Goal: Transaction & Acquisition: Book appointment/travel/reservation

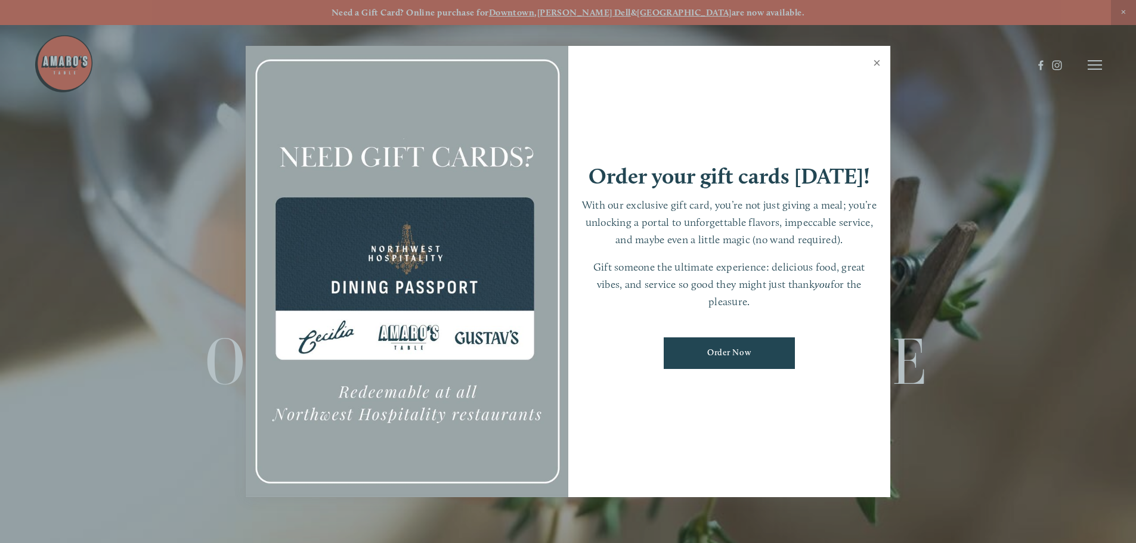
click at [878, 59] on link "Close" at bounding box center [876, 64] width 23 height 33
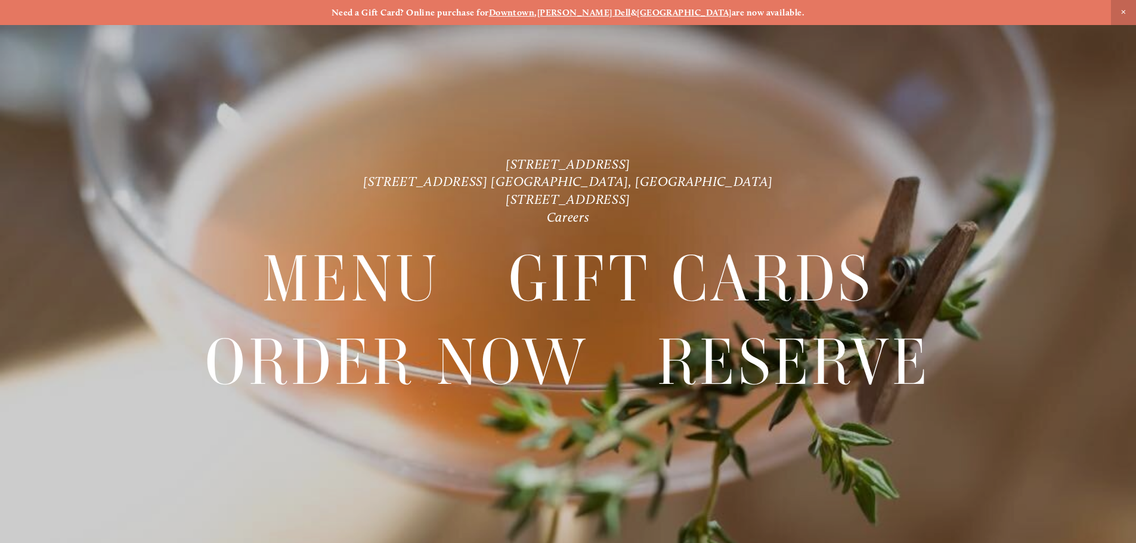
scroll to position [25, 0]
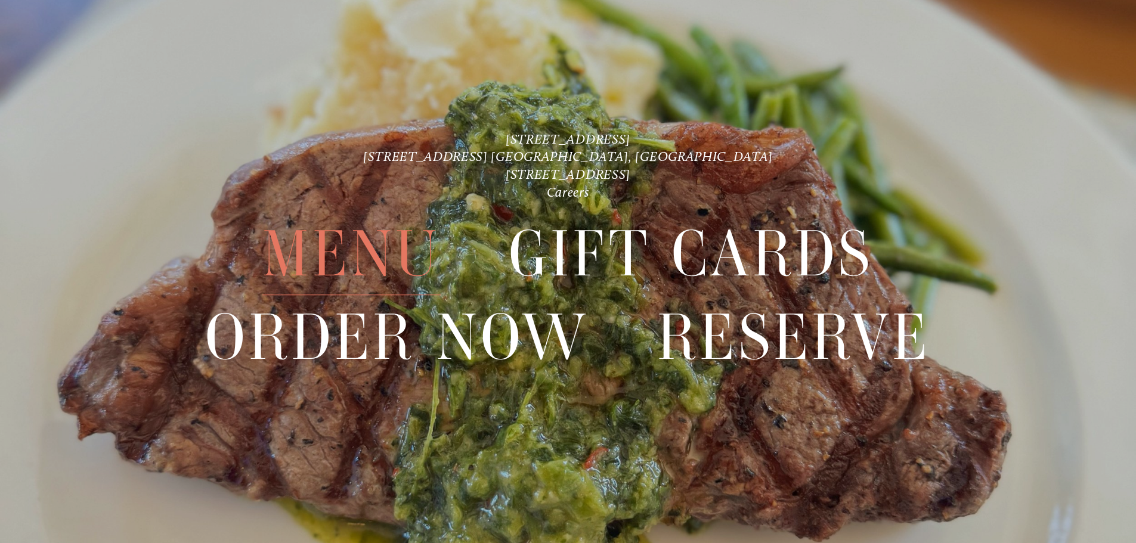
click at [384, 267] on span "Menu" at bounding box center [351, 254] width 178 height 82
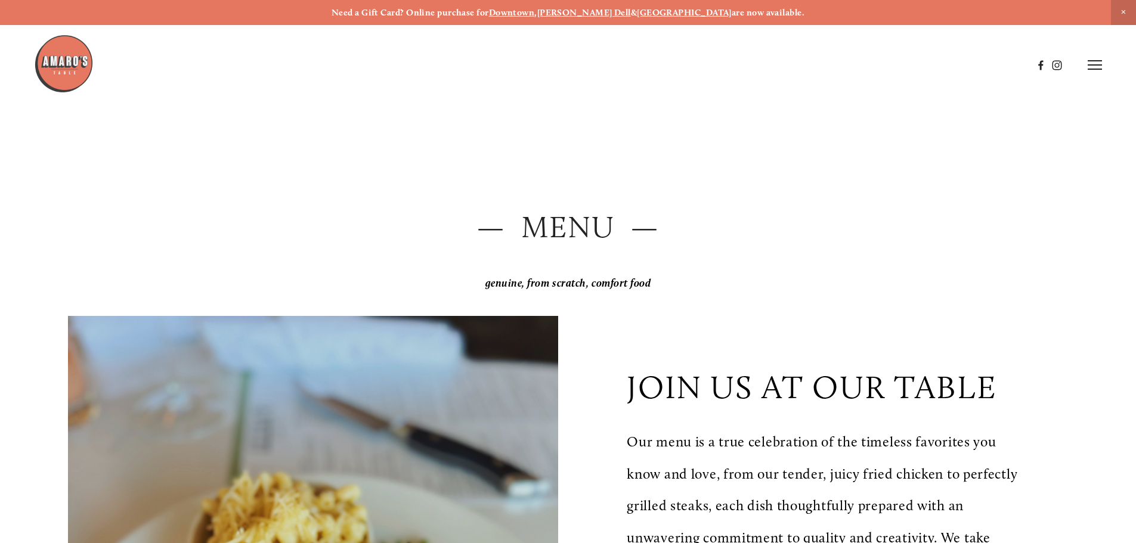
click at [1097, 61] on line at bounding box center [1095, 61] width 14 height 0
click at [932, 67] on span "Visit" at bounding box center [934, 64] width 20 height 11
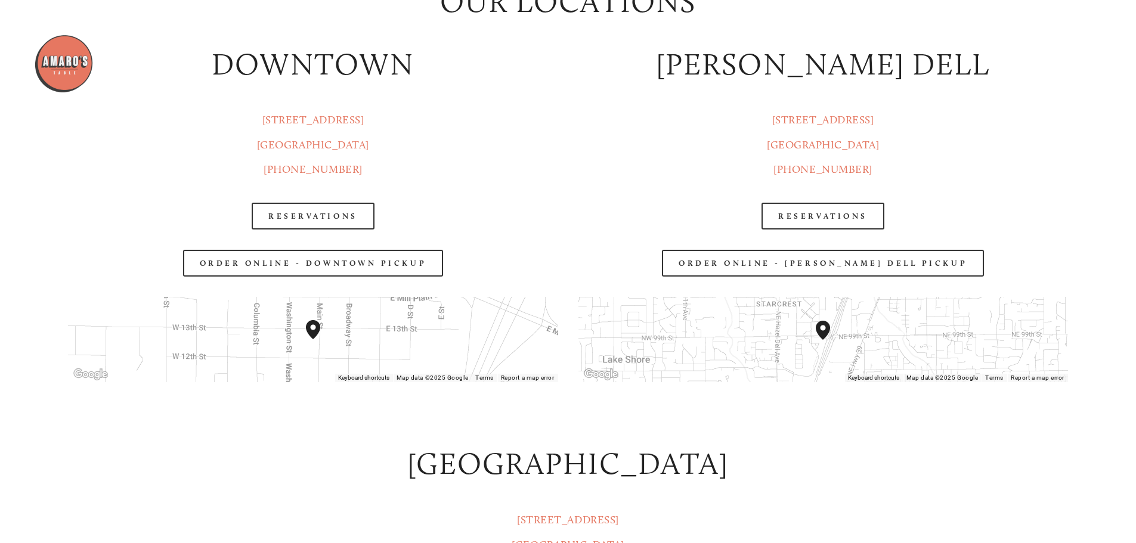
scroll to position [1729, 0]
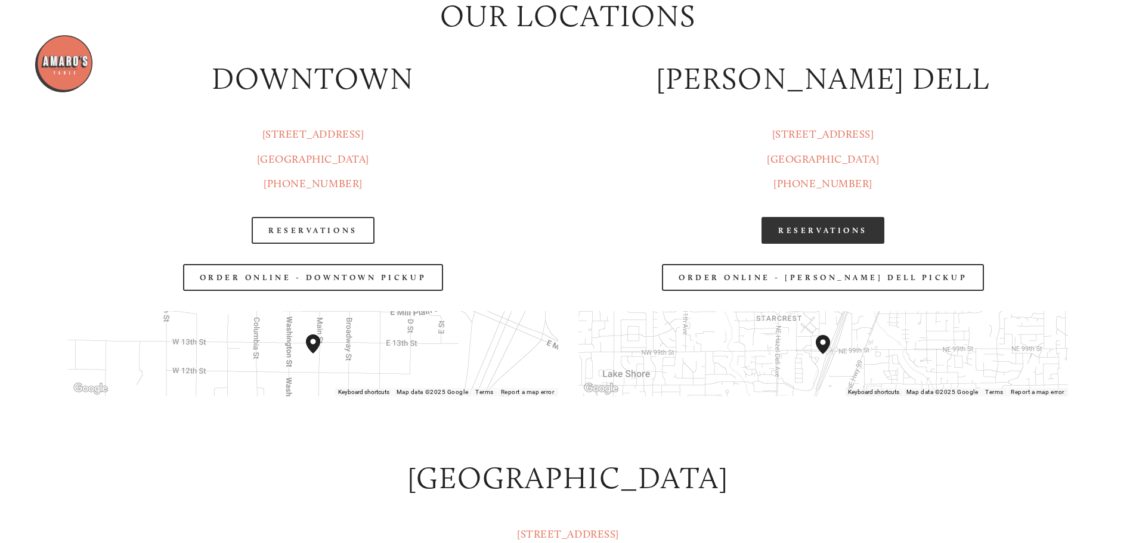
click at [841, 227] on link "Reservations" at bounding box center [822, 230] width 123 height 27
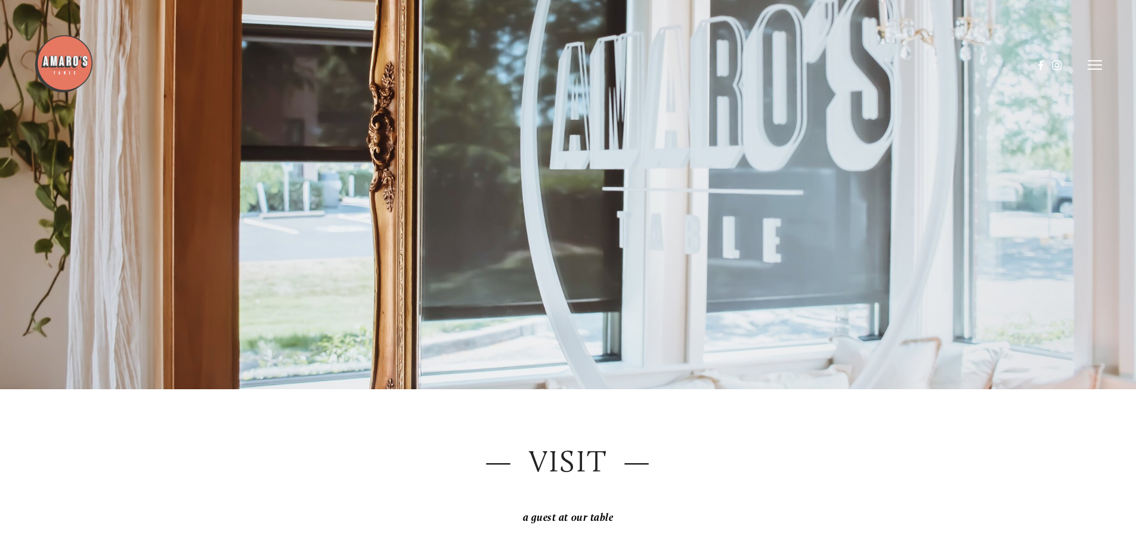
scroll to position [0, 0]
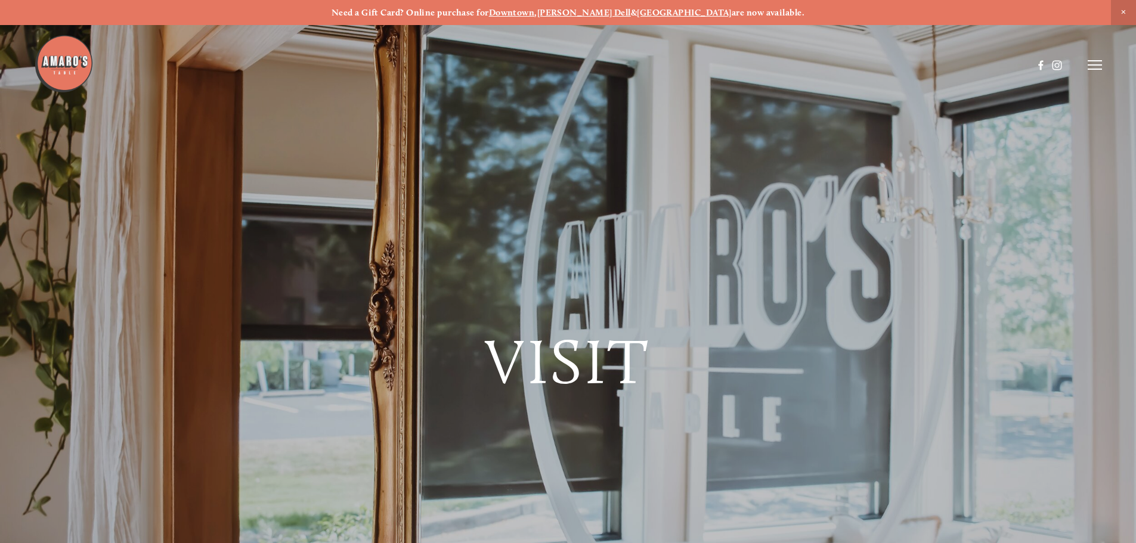
click at [1098, 61] on line at bounding box center [1095, 61] width 14 height 0
click at [834, 67] on span "Menu" at bounding box center [844, 64] width 24 height 11
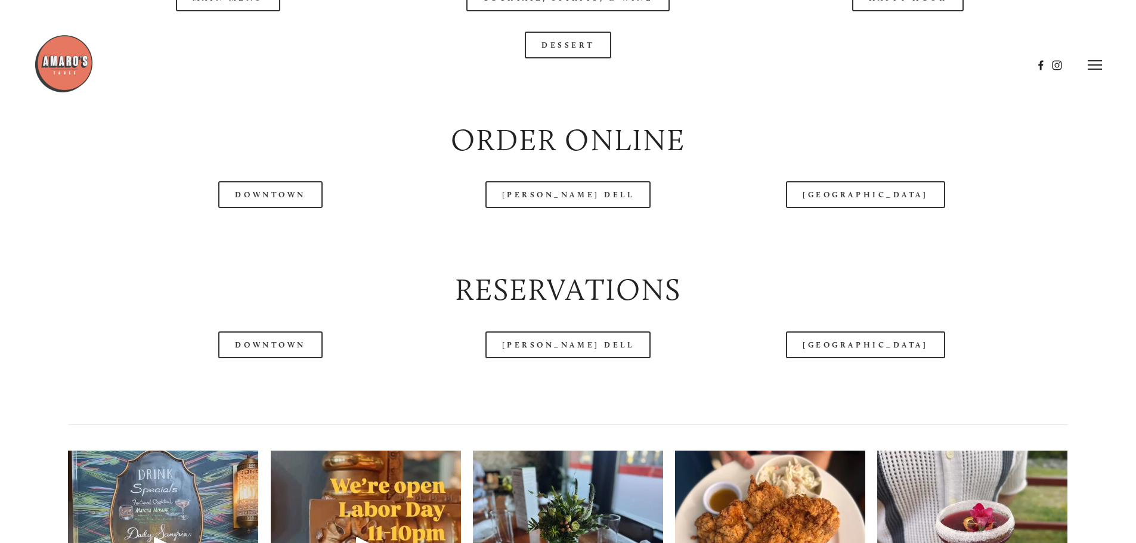
scroll to position [1431, 0]
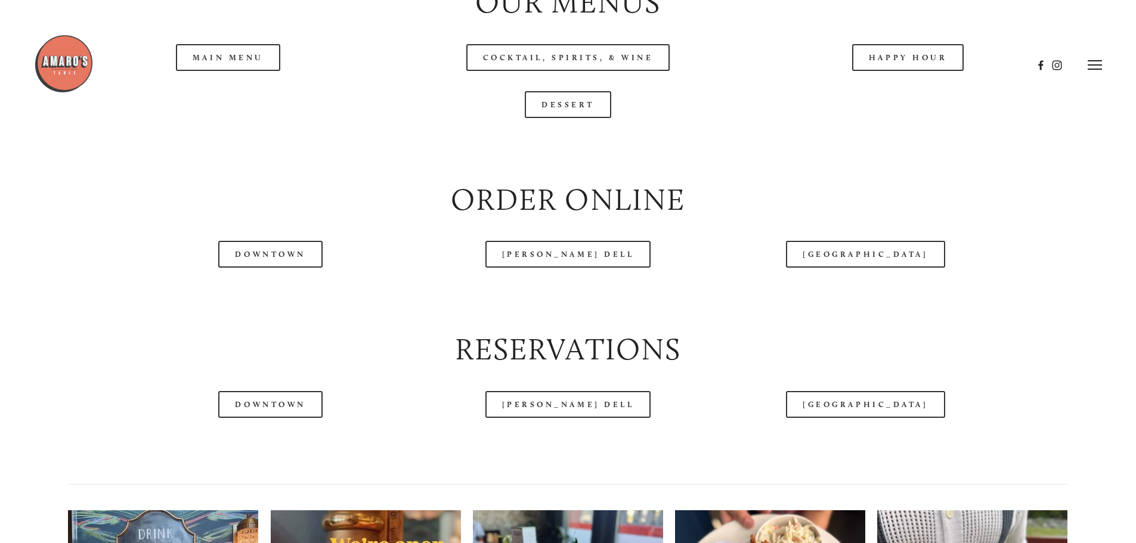
click at [185, 97] on header "Menu Order Now Visit Gallery 0" at bounding box center [568, 65] width 1068 height 130
click at [231, 94] on div at bounding box center [533, 65] width 999 height 62
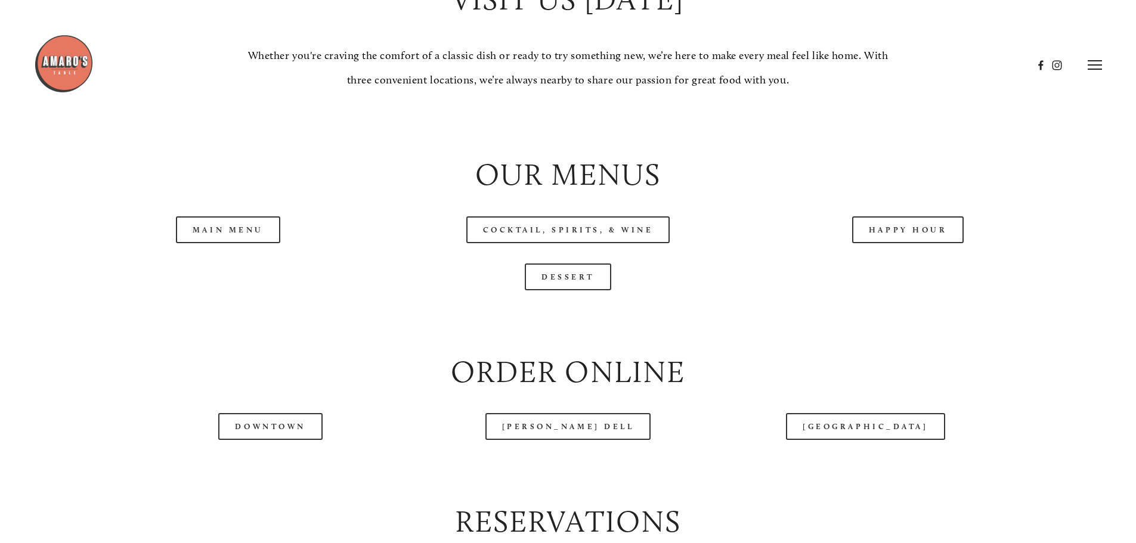
scroll to position [1252, 0]
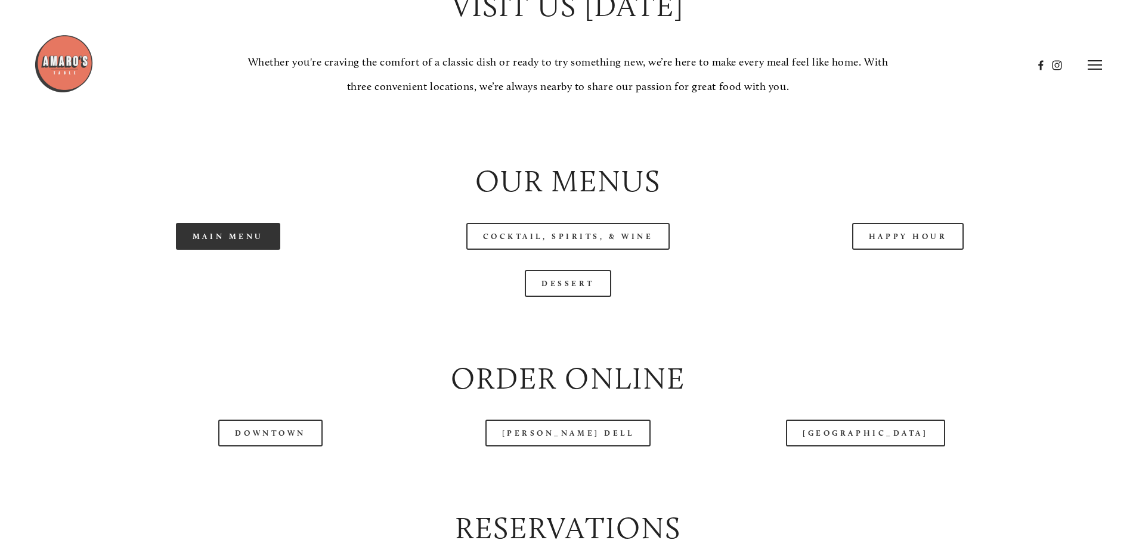
click at [229, 250] on link "Main Menu" at bounding box center [228, 236] width 104 height 27
